Goal: Transaction & Acquisition: Purchase product/service

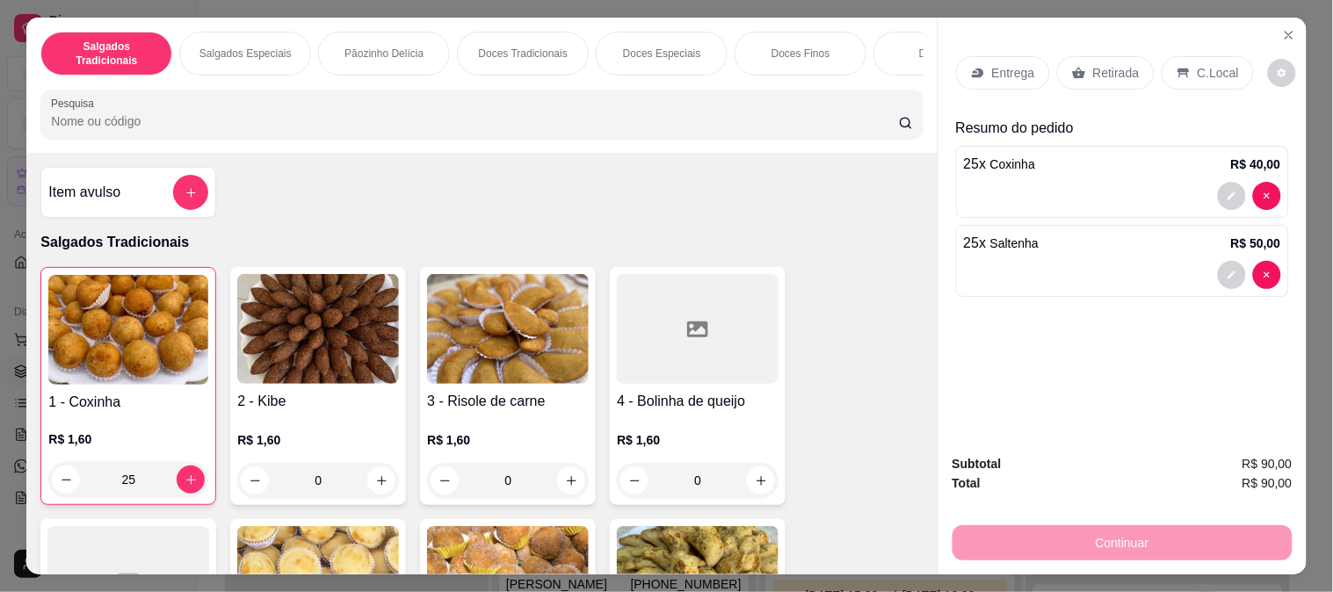
scroll to position [488, 0]
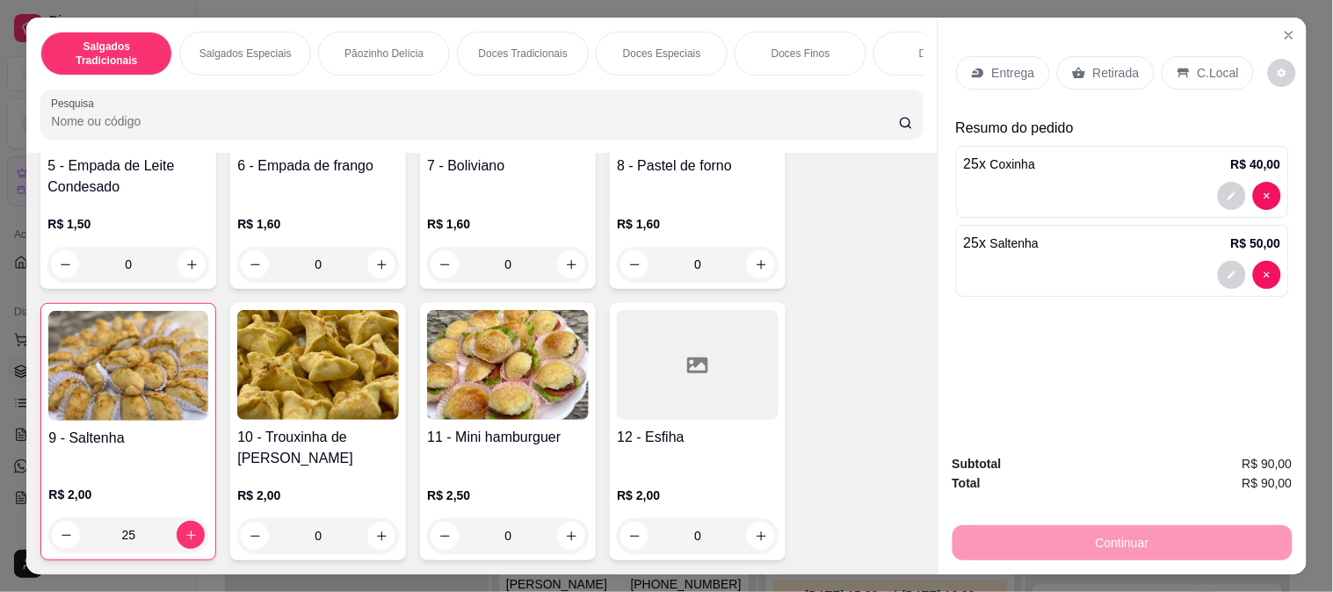
click at [1093, 64] on p "Retirada" at bounding box center [1116, 73] width 47 height 18
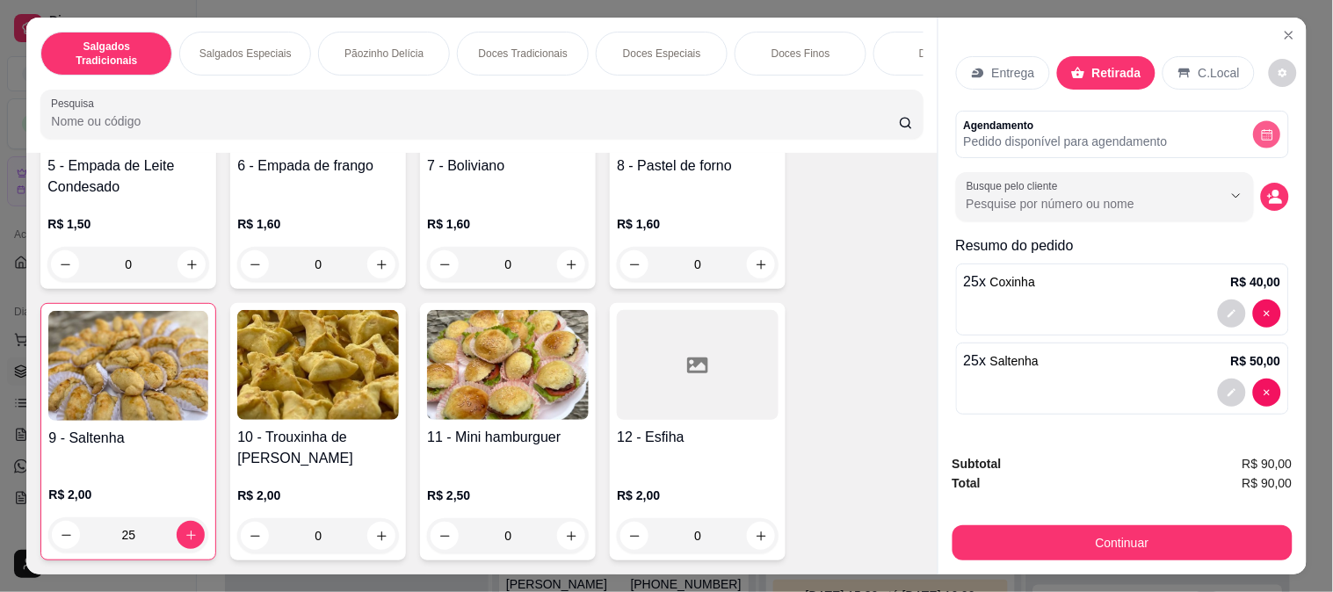
click at [1260, 128] on icon "decrease-product-quantity" at bounding box center [1266, 134] width 13 height 13
click at [1261, 189] on button "decrease-product-quantity" at bounding box center [1274, 197] width 27 height 27
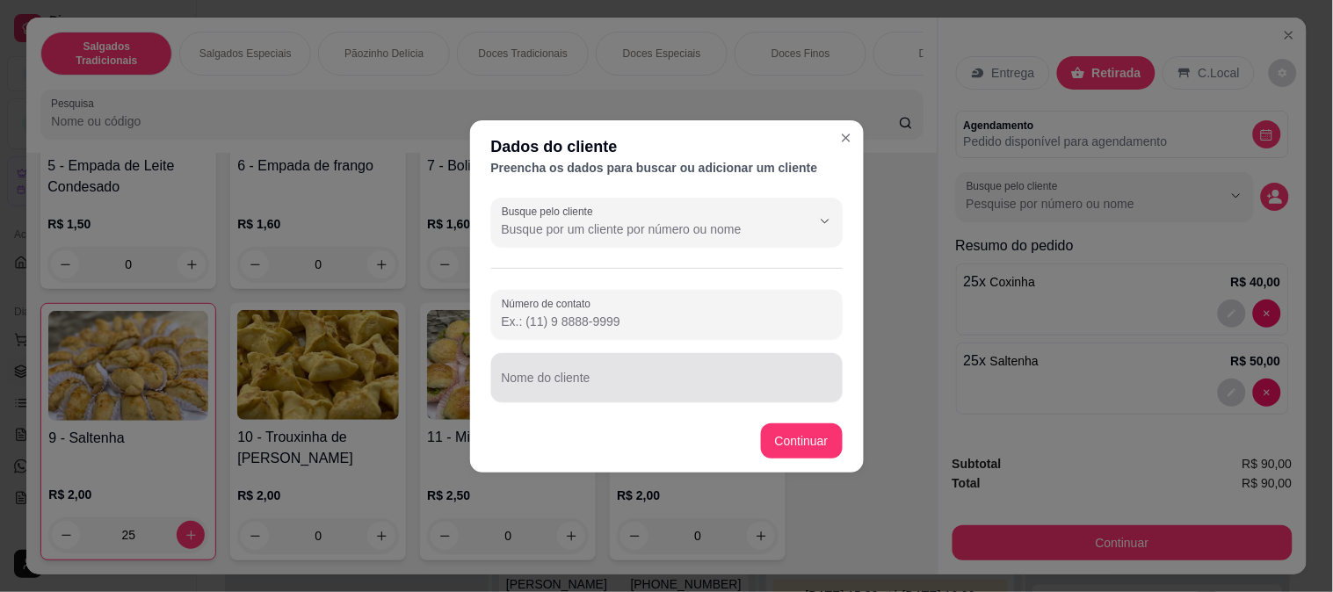
click at [571, 371] on div at bounding box center [667, 377] width 330 height 35
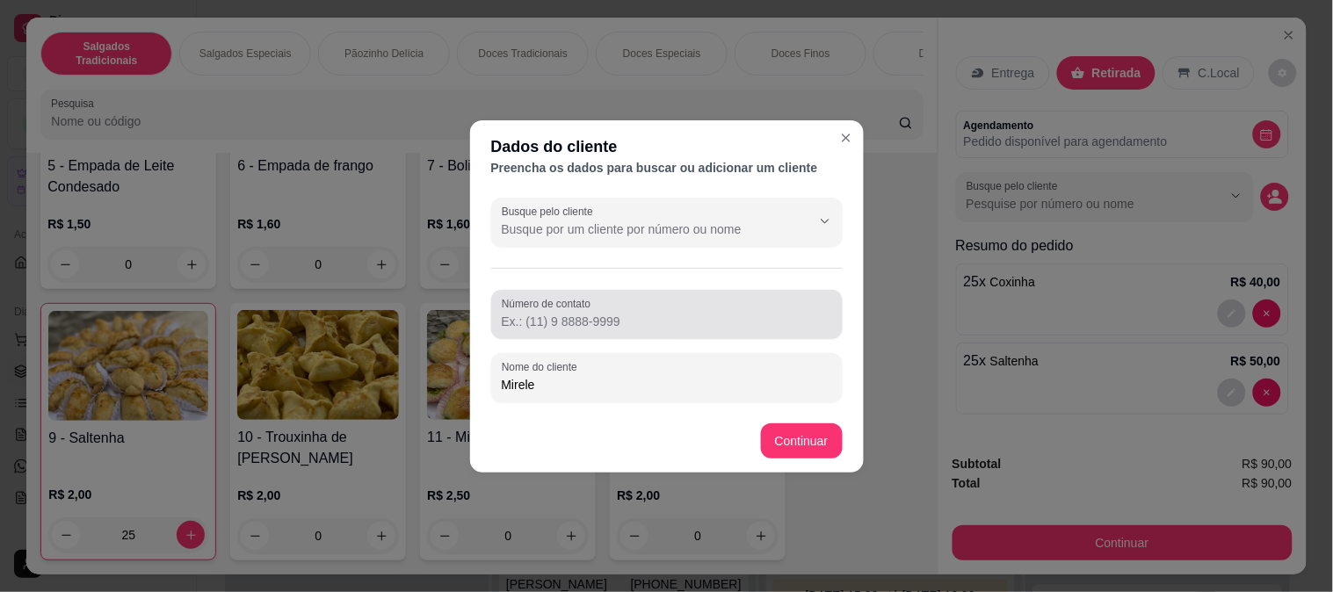
type input "Mirele"
click at [603, 313] on input "Número de contato" at bounding box center [667, 322] width 330 height 18
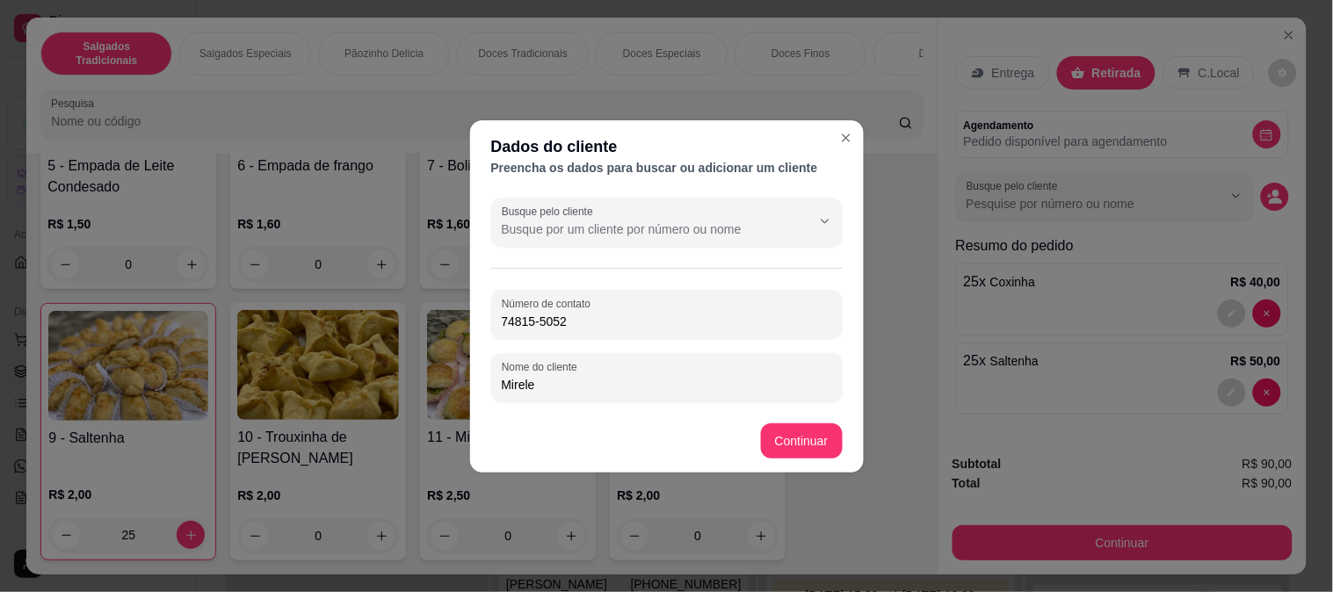
type input "[PHONE_NUMBER]"
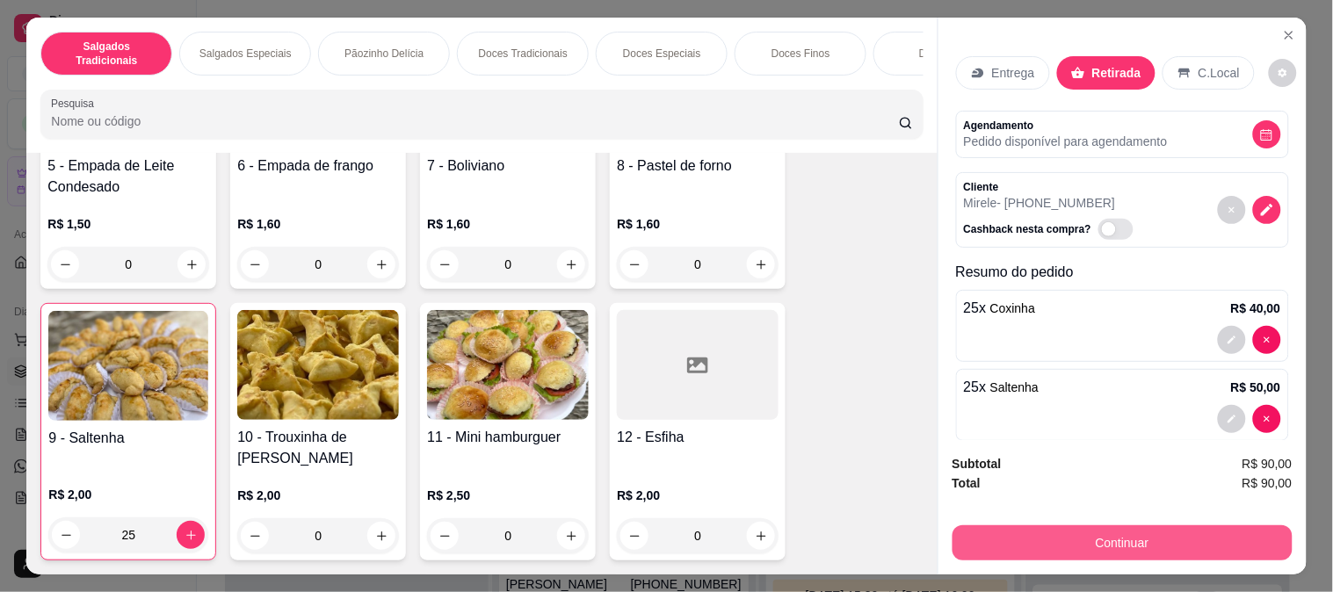
click at [1168, 525] on button "Continuar" at bounding box center [1122, 542] width 340 height 35
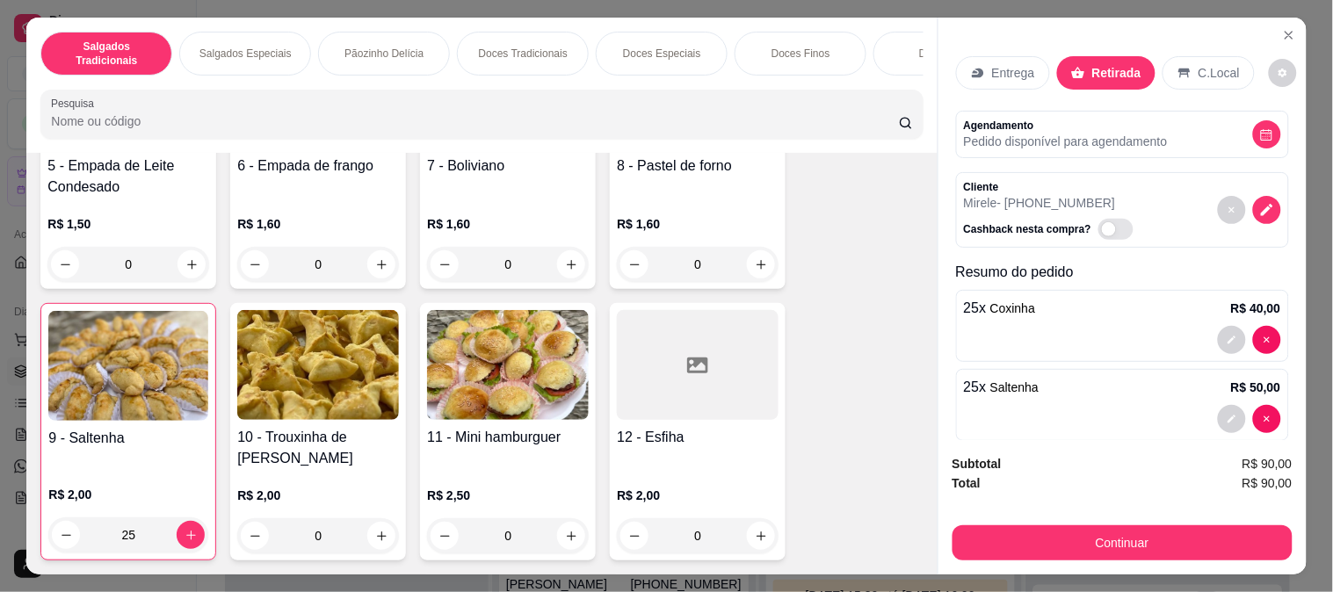
click at [992, 64] on p "Entrega" at bounding box center [1013, 73] width 43 height 18
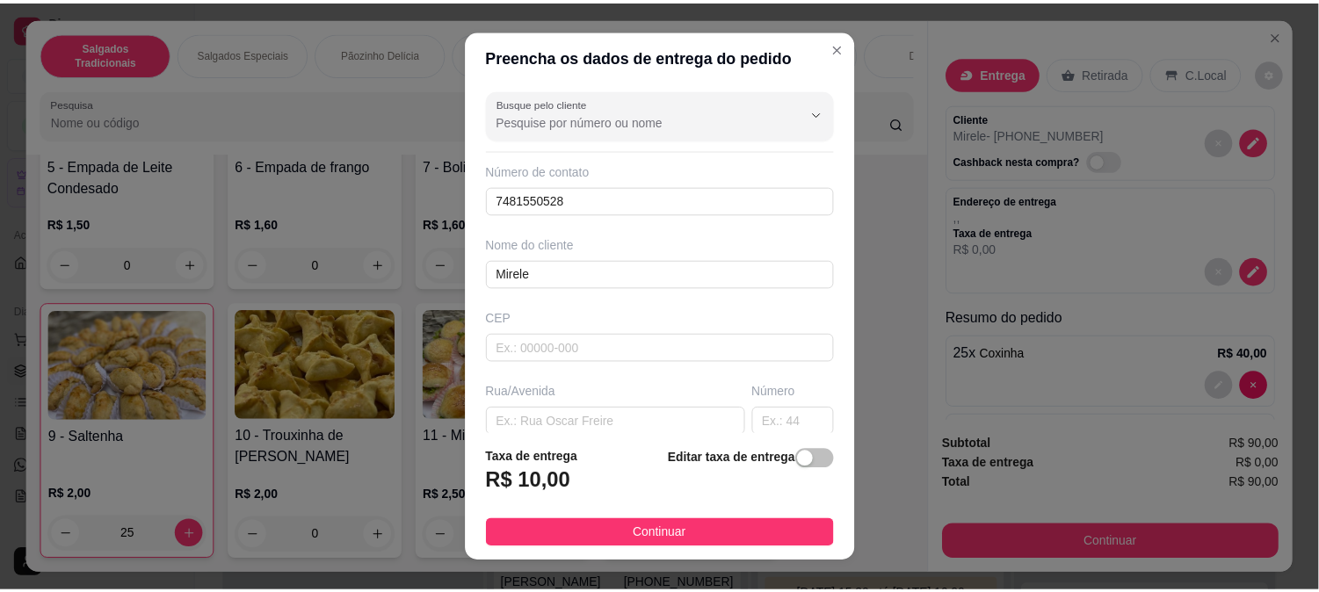
scroll to position [241, 0]
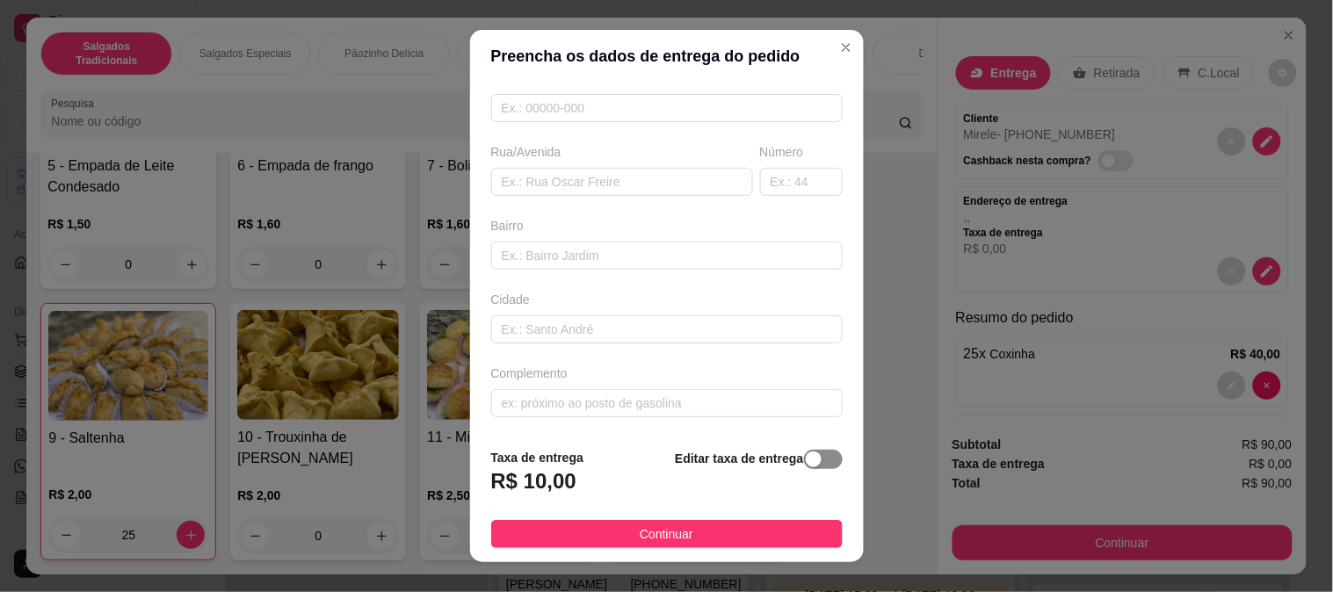
click at [806, 466] on div "button" at bounding box center [814, 460] width 16 height 16
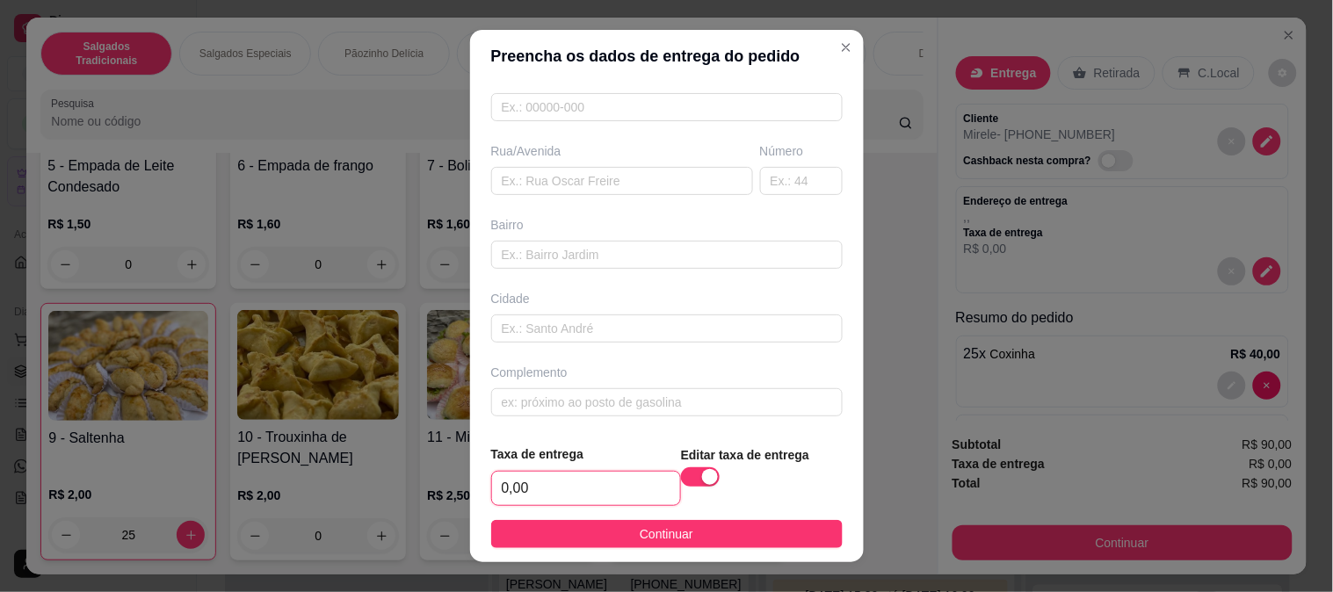
click at [565, 488] on input "0,00" at bounding box center [586, 488] width 188 height 33
type input "8,00"
click at [541, 381] on div "Complemento" at bounding box center [666, 373] width 351 height 18
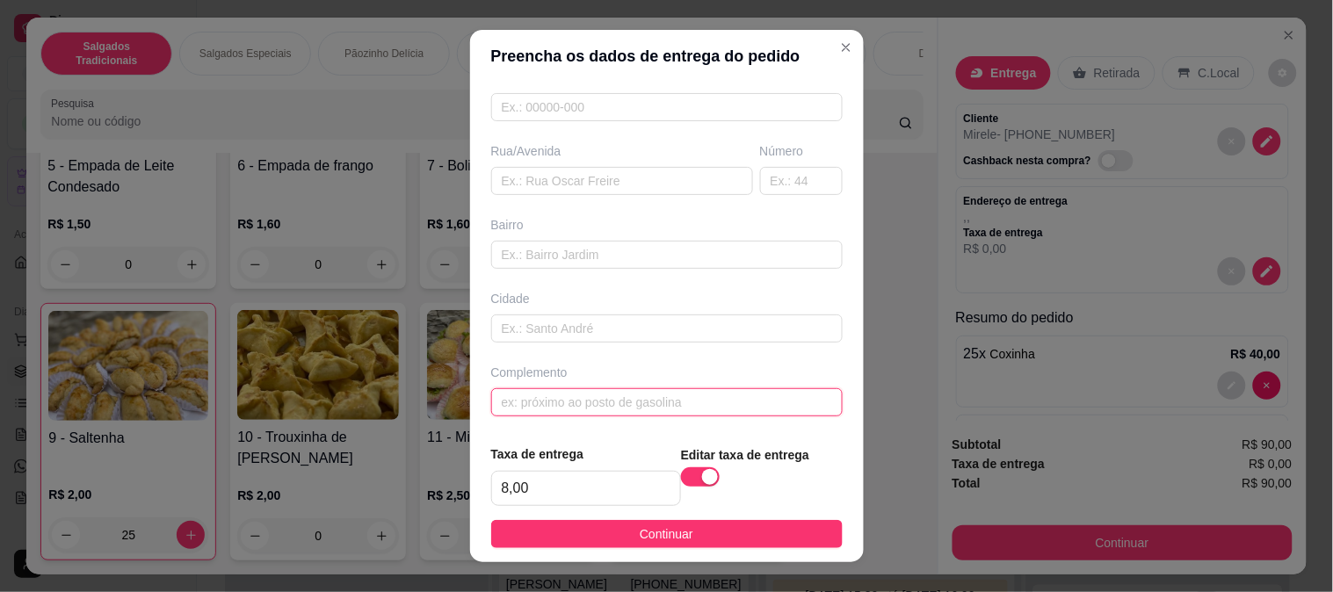
click at [553, 409] on input "text" at bounding box center [666, 402] width 351 height 28
type input "Hiper Servilar"
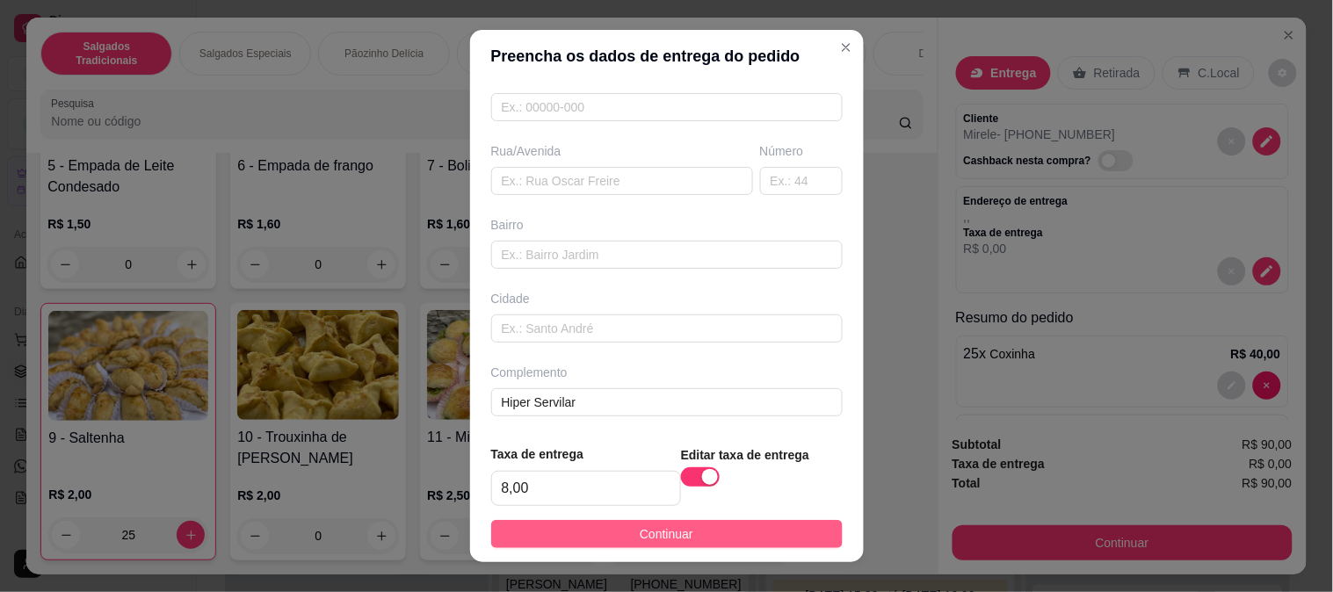
click at [639, 524] on span "Continuar" at bounding box center [666, 533] width 54 height 19
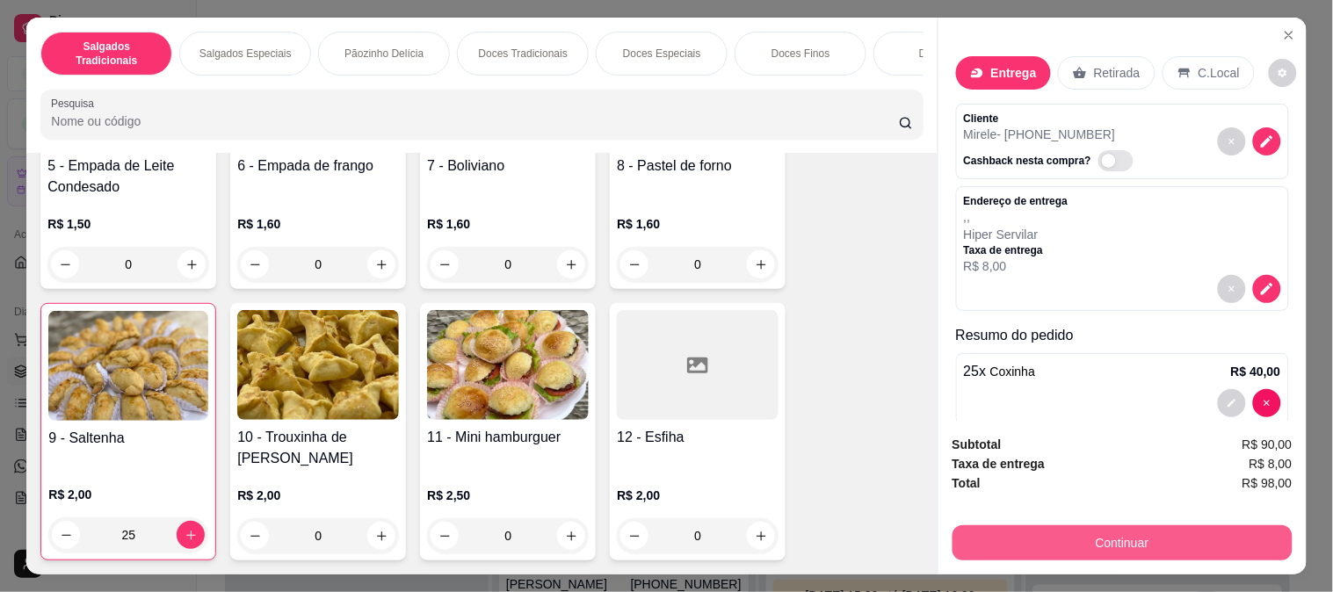
click at [1129, 541] on button "Continuar" at bounding box center [1122, 542] width 340 height 35
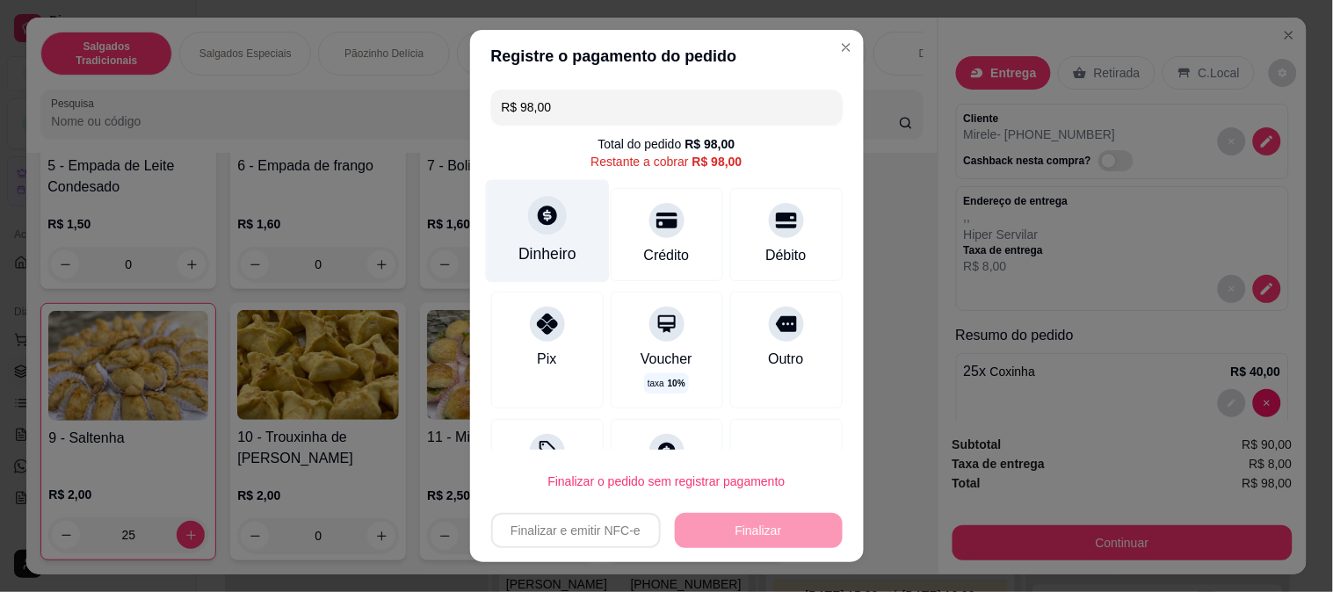
click at [531, 265] on div "Dinheiro" at bounding box center [547, 230] width 124 height 103
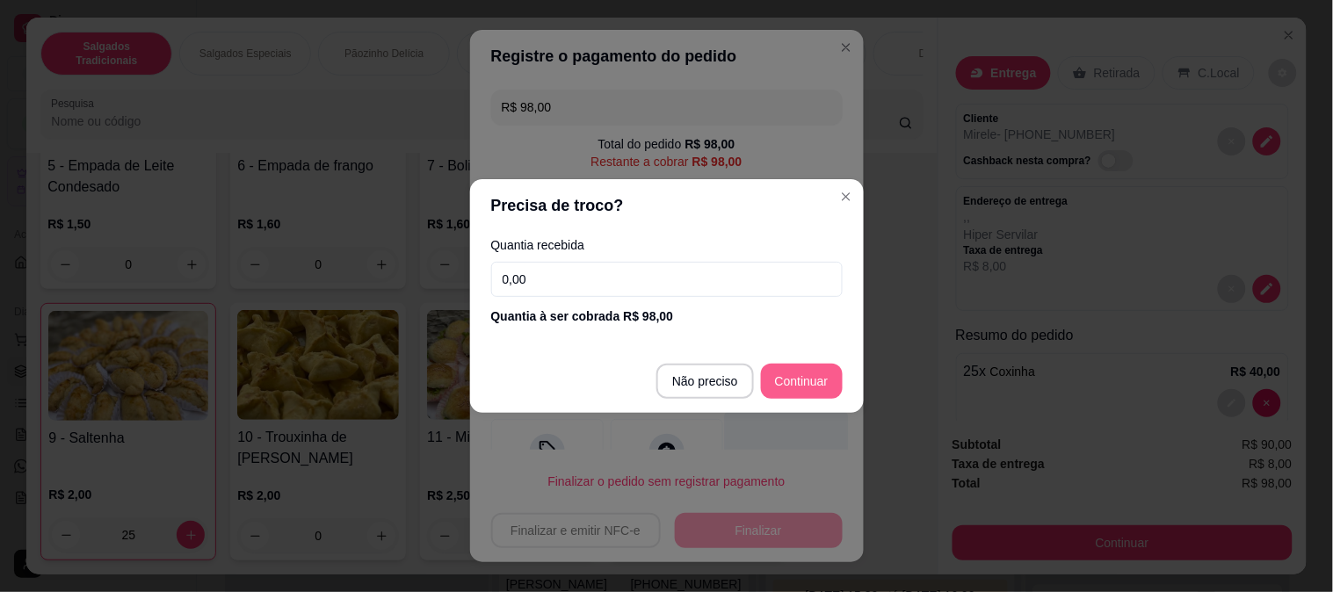
type input "R$ 0,00"
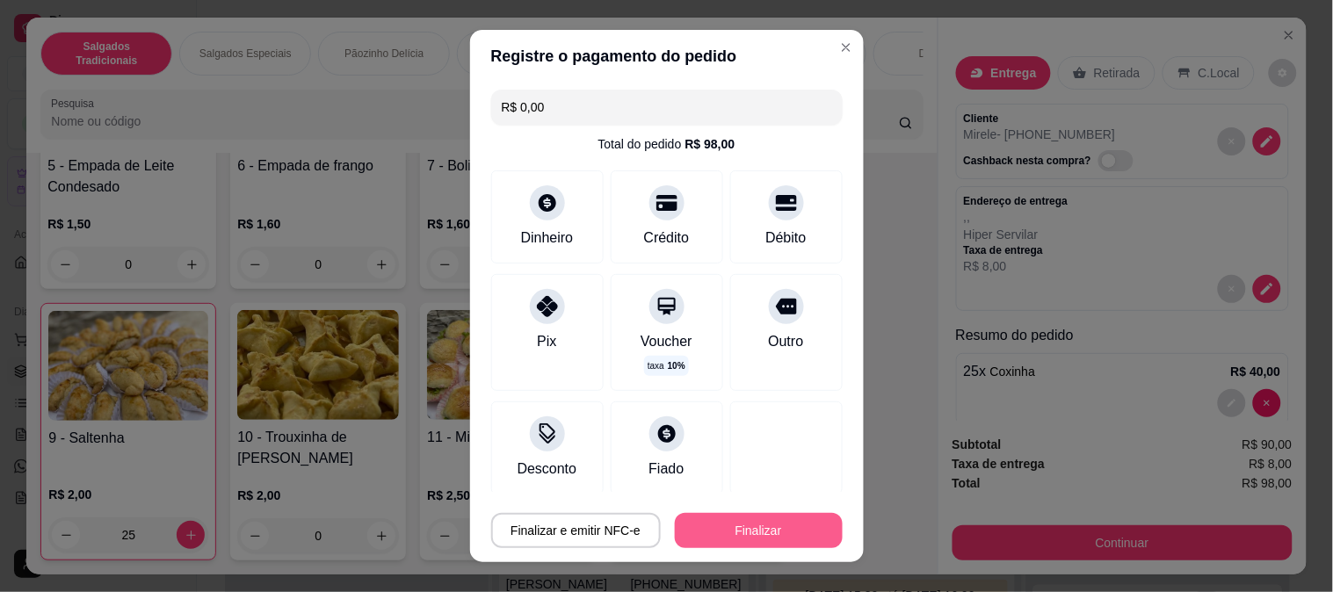
click at [775, 527] on button "Finalizar" at bounding box center [759, 530] width 168 height 35
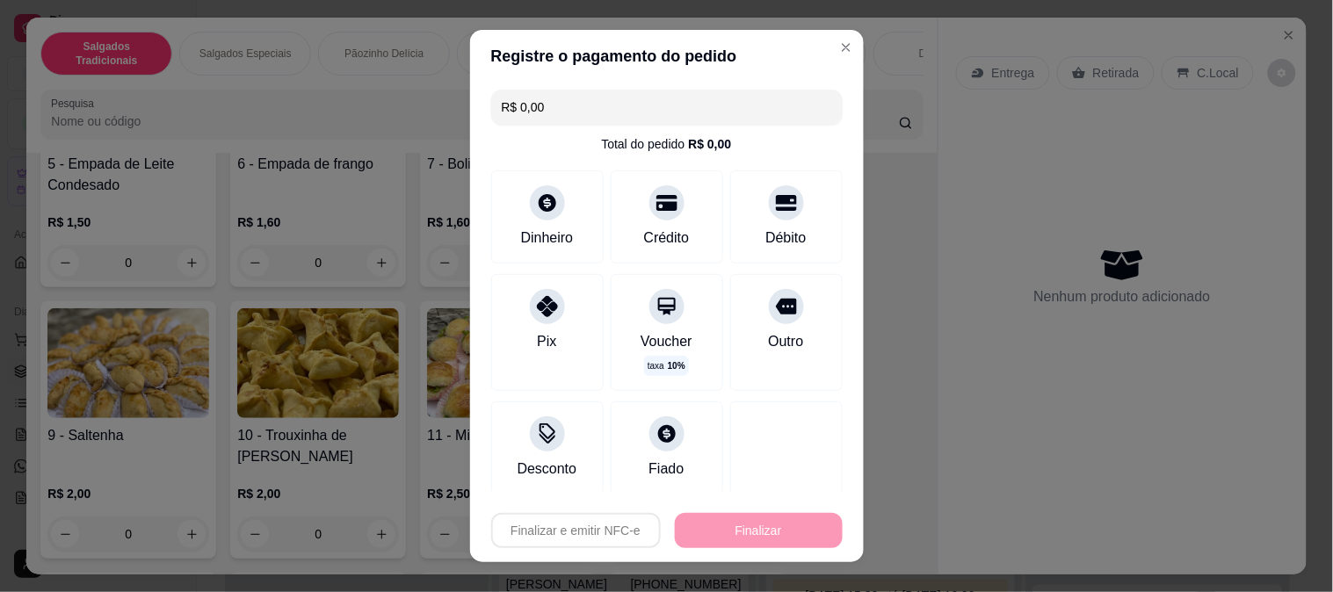
type input "0"
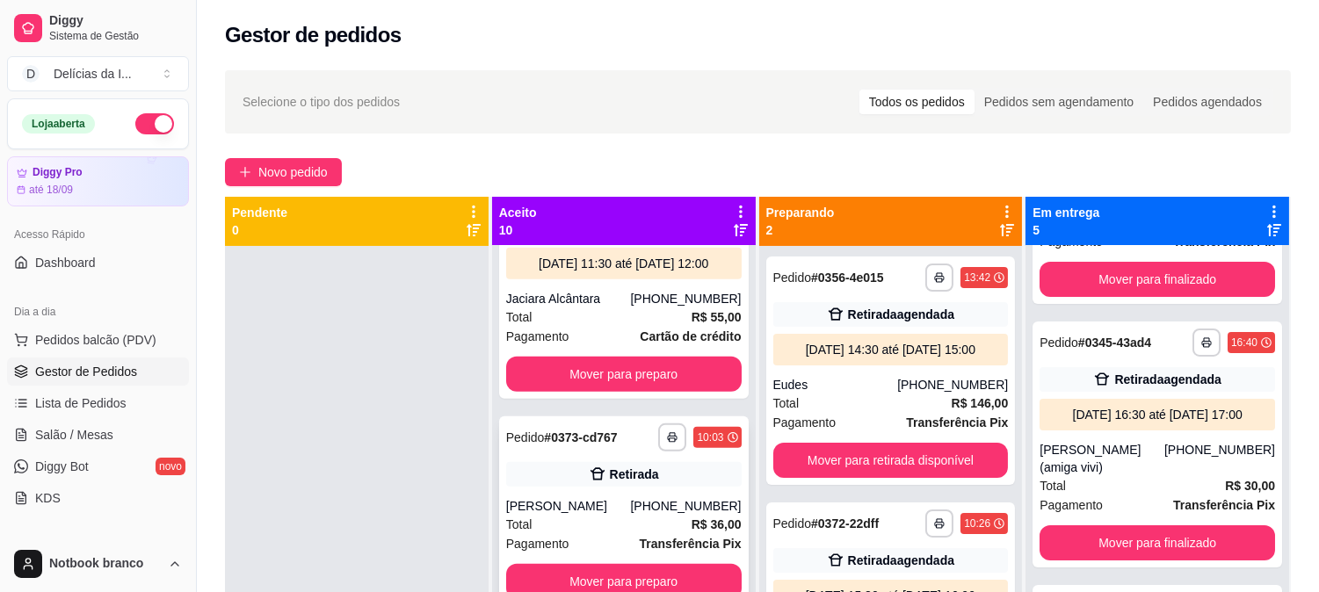
scroll to position [48, 0]
